Goal: Transaction & Acquisition: Purchase product/service

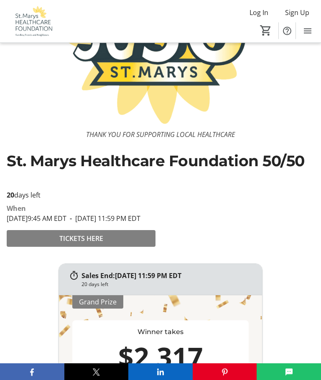
scroll to position [95, 0]
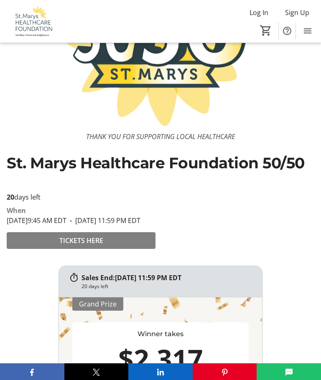
click at [86, 246] on span "TICKETS HERE" at bounding box center [81, 240] width 44 height 10
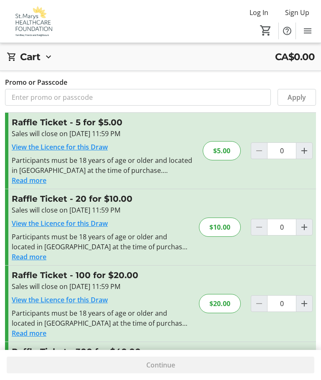
click at [303, 301] on mat-icon "Increment by one" at bounding box center [304, 304] width 10 height 10
type input "1"
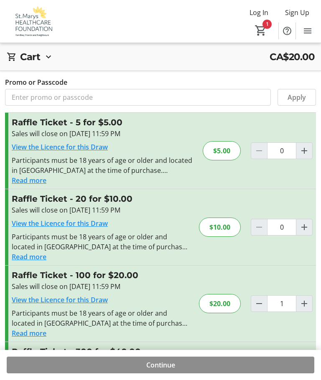
click at [177, 375] on span at bounding box center [160, 365] width 307 height 20
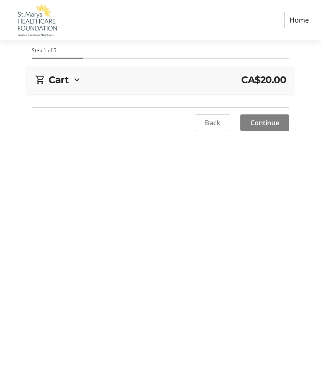
select select "CA"
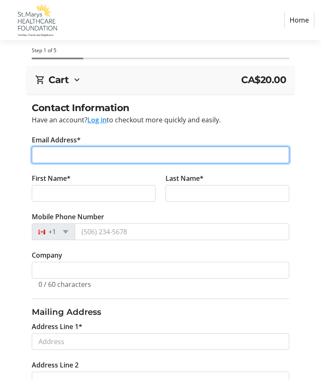
click at [53, 150] on input "Email Address*" at bounding box center [160, 155] width 257 height 17
type input "[PERSON_NAME][EMAIL_ADDRESS][PERSON_NAME][DOMAIN_NAME]"
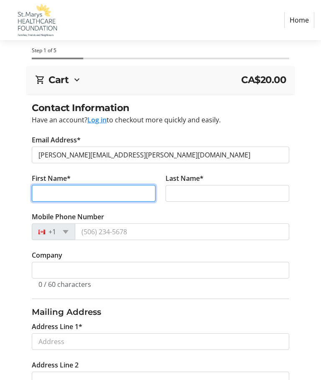
click at [109, 188] on input "First Name*" at bounding box center [94, 193] width 124 height 17
type input "[PERSON_NAME]"
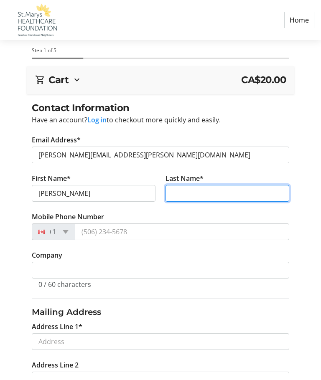
click at [215, 193] on input "Last Name*" at bounding box center [227, 193] width 124 height 17
type input "[PERSON_NAME]"
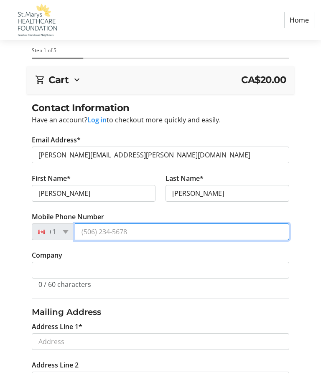
click at [160, 231] on input "Mobile Phone Number" at bounding box center [182, 231] width 214 height 17
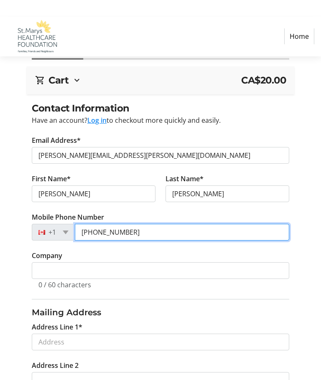
scroll to position [17, 0]
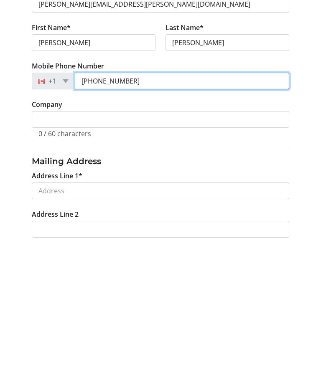
type input "[PHONE_NUMBER]"
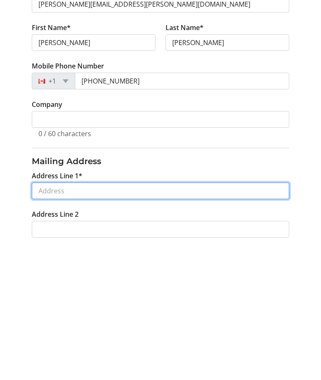
click at [63, 316] on input "Address Line 1*" at bounding box center [160, 324] width 257 height 17
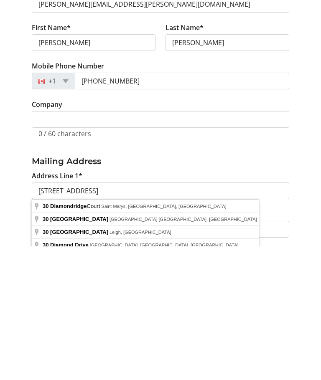
type input "[STREET_ADDRESS]"
type input "Saint Marys"
select select "ON"
type input "N4X 0B3"
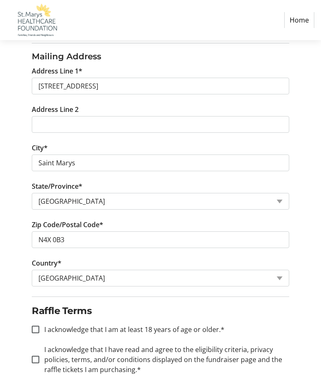
scroll to position [278, 0]
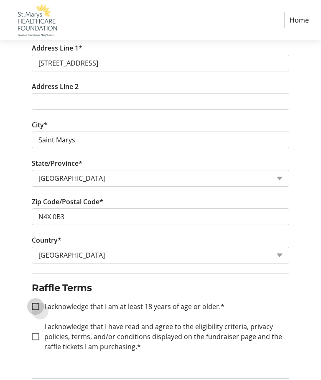
click at [36, 306] on input "I acknowledge that I am at least 18 years of age or older.*" at bounding box center [36, 307] width 8 height 8
checkbox input "true"
click at [39, 337] on input "I acknowledge that I have read and agree to the eligibility criteria, privacy p…" at bounding box center [36, 337] width 8 height 8
checkbox input "true"
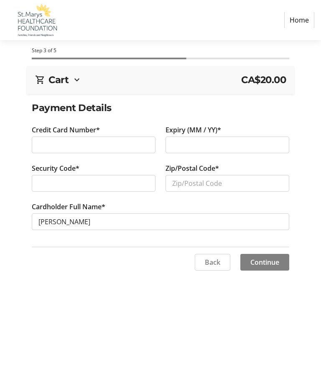
click at [260, 260] on span "Continue" at bounding box center [264, 262] width 29 height 10
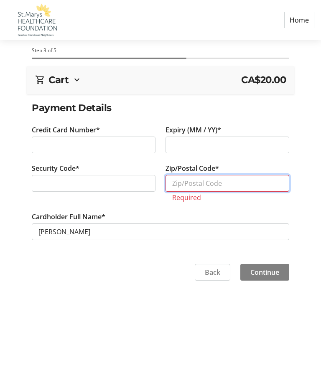
click at [195, 182] on input "Zip/Postal Code*" at bounding box center [227, 183] width 124 height 17
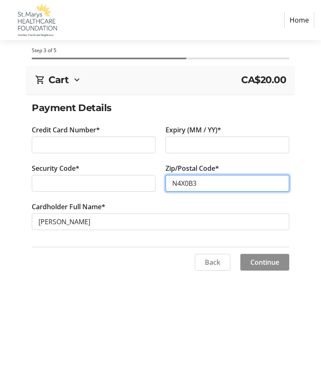
type input "N4X0B3"
click at [261, 260] on span "Continue" at bounding box center [264, 262] width 29 height 10
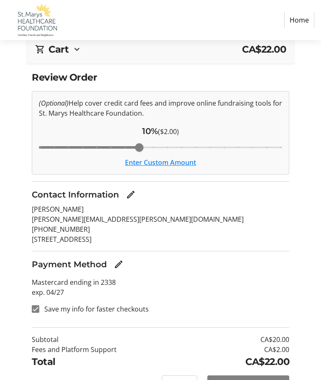
scroll to position [35, 0]
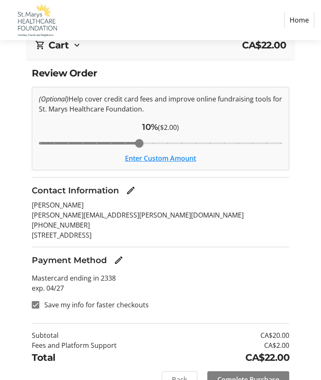
click at [261, 379] on span "Complete Purchase" at bounding box center [248, 380] width 62 height 10
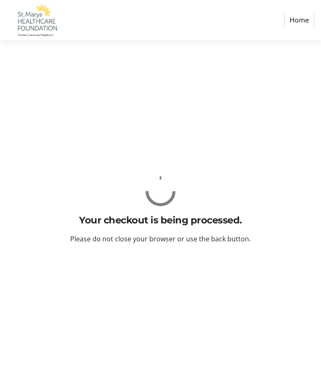
scroll to position [0, 0]
